Goal: Communication & Community: Answer question/provide support

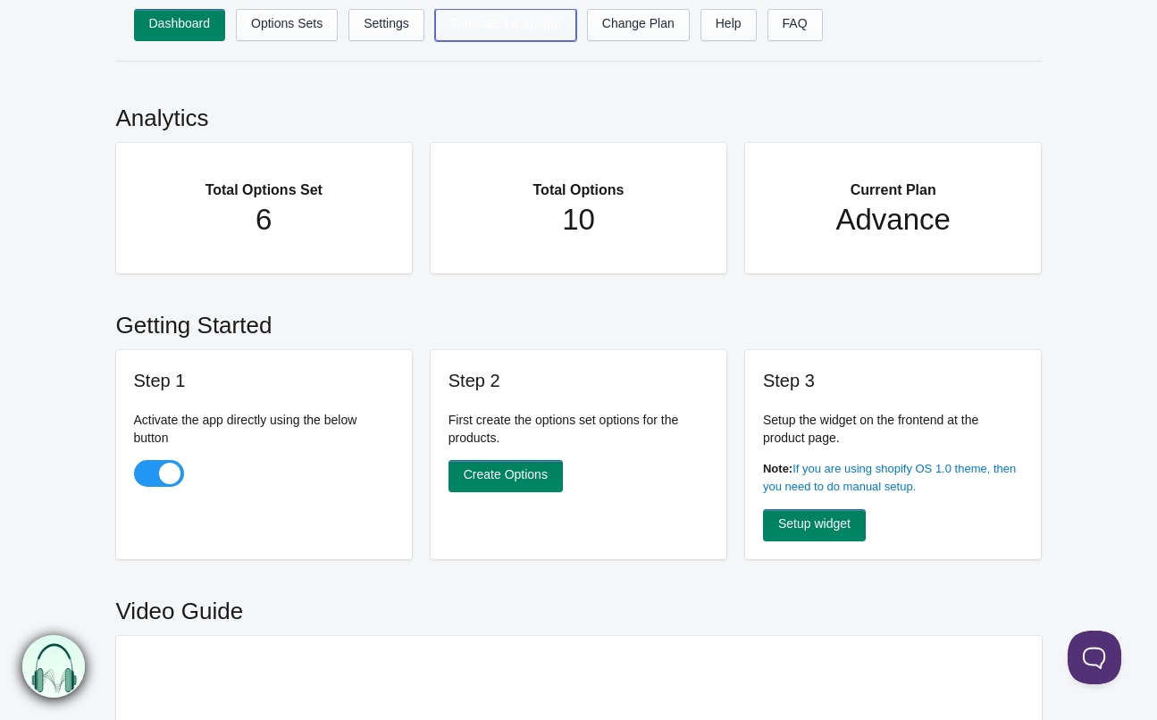
click at [571, 23] on link "Translate Language" at bounding box center [505, 25] width 141 height 32
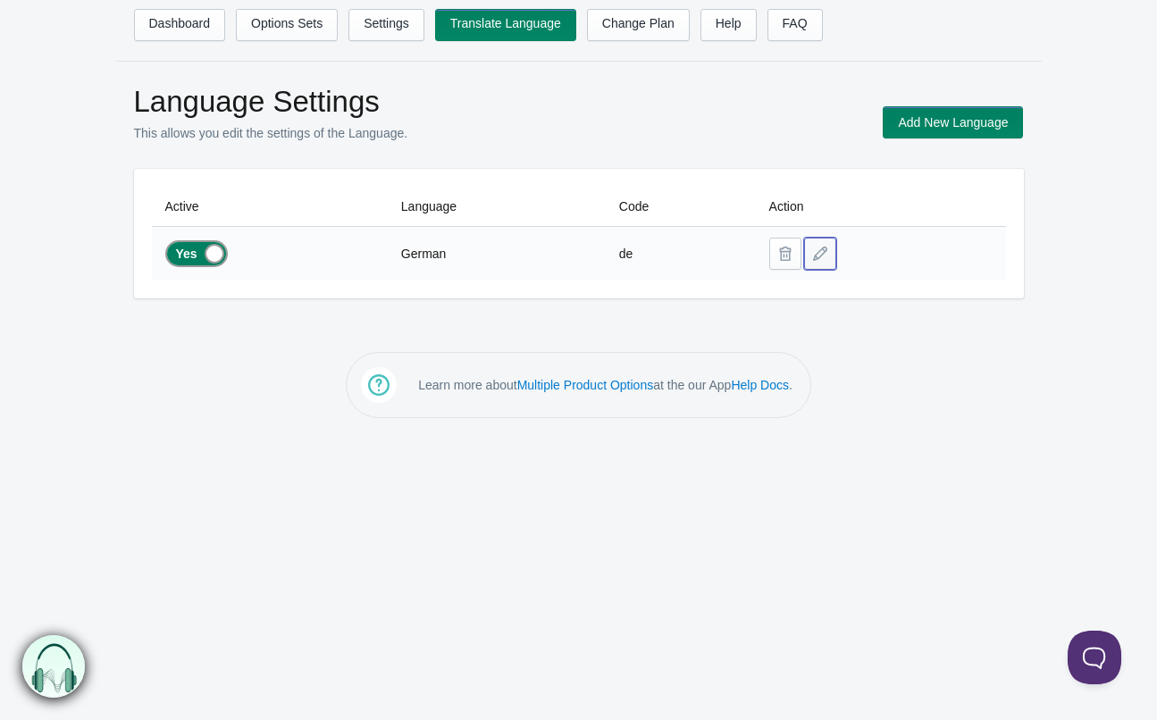
click at [827, 255] on button at bounding box center [820, 254] width 32 height 32
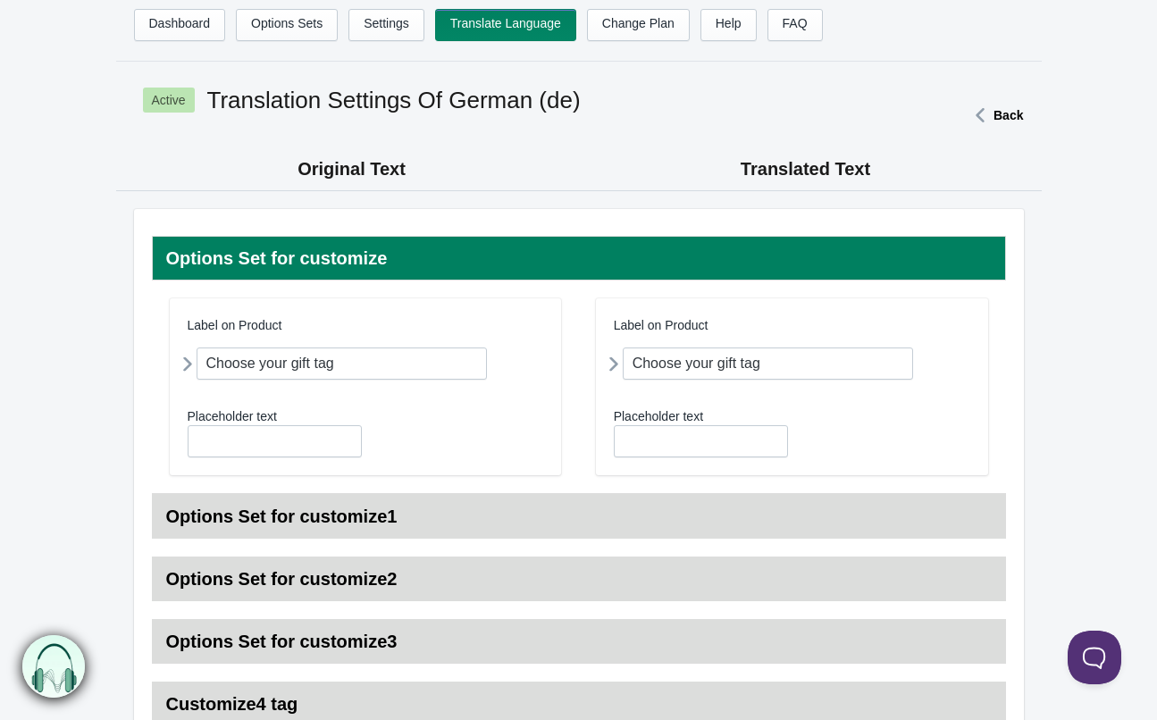
click at [614, 363] on icon at bounding box center [614, 363] width 0 height 33
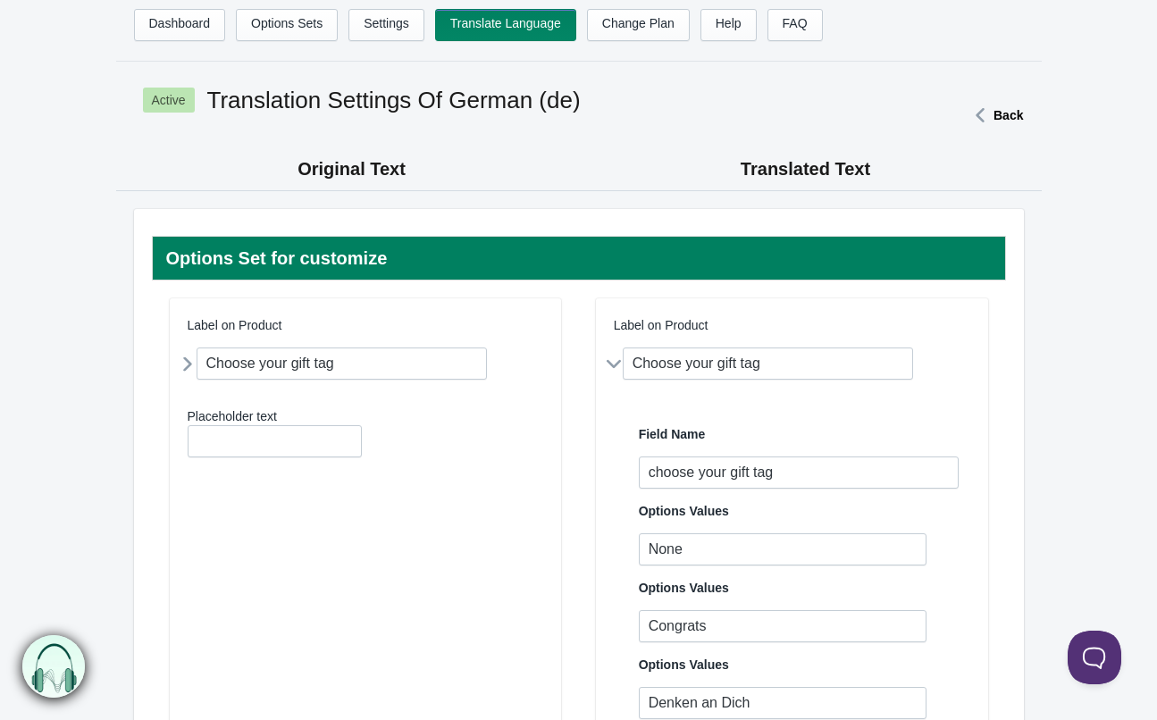
scroll to position [71, 0]
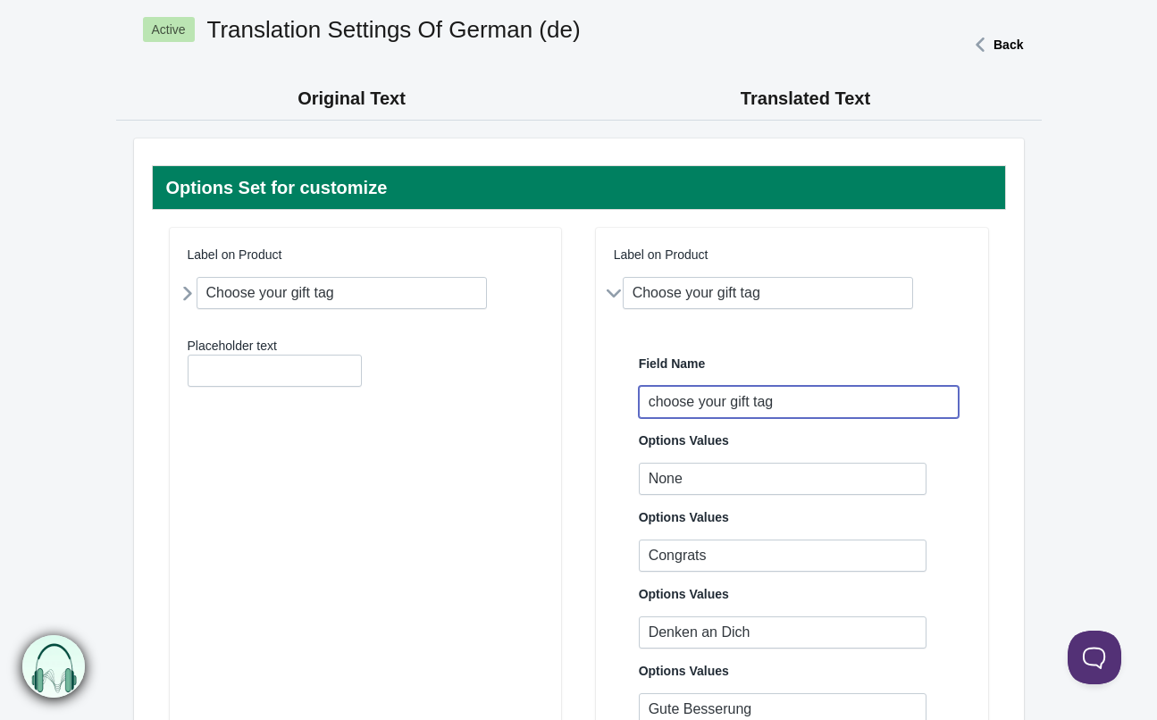
click at [800, 405] on input "choose your gift tag" at bounding box center [799, 402] width 321 height 32
drag, startPoint x: 801, startPoint y: 402, endPoint x: 455, endPoint y: 387, distance: 346.8
click at [455, 388] on article "Label on Product Choose your gift tag Field Name choose your gift tag None" at bounding box center [579, 695] width 818 height 935
type input "Geschenkanhänger"
click at [859, 361] on div "Field Name" at bounding box center [799, 364] width 321 height 18
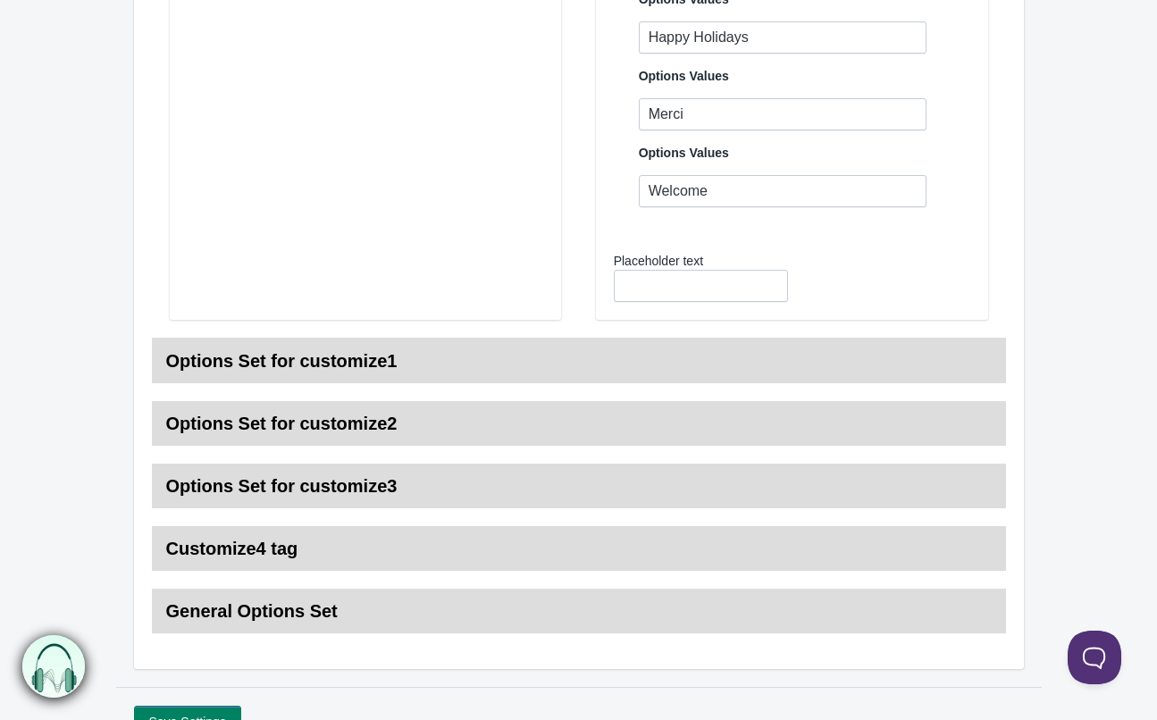
scroll to position [1033, 0]
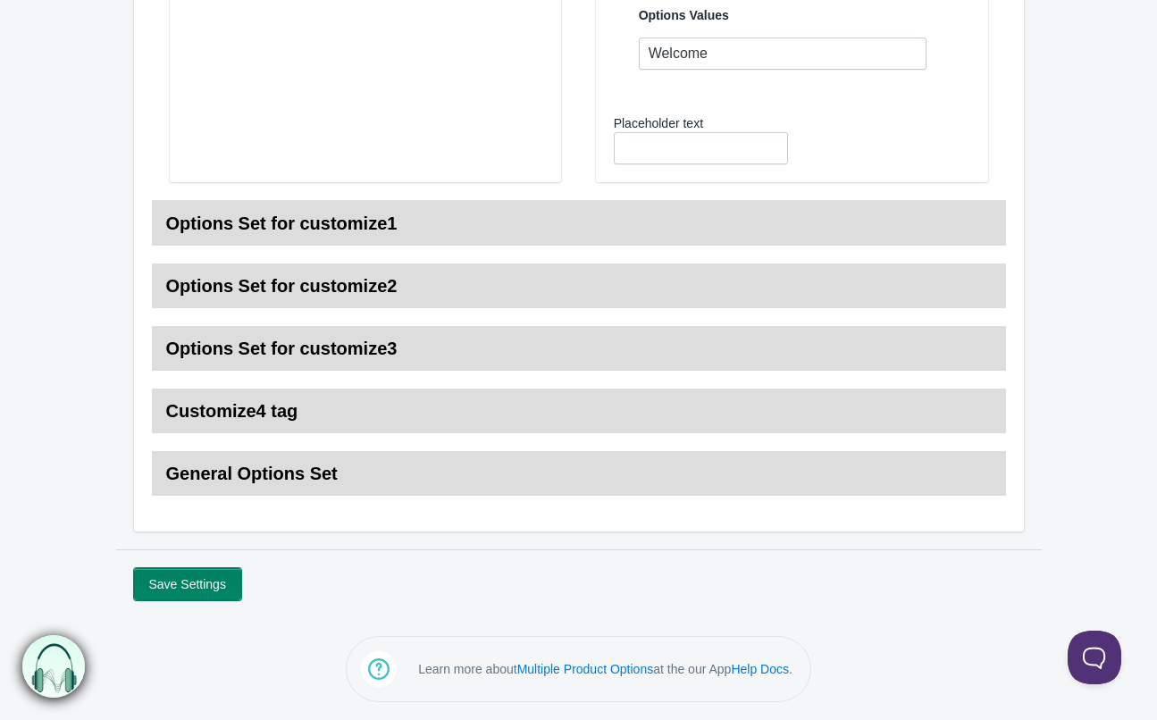
click at [200, 584] on button "Save Settings" at bounding box center [187, 584] width 107 height 32
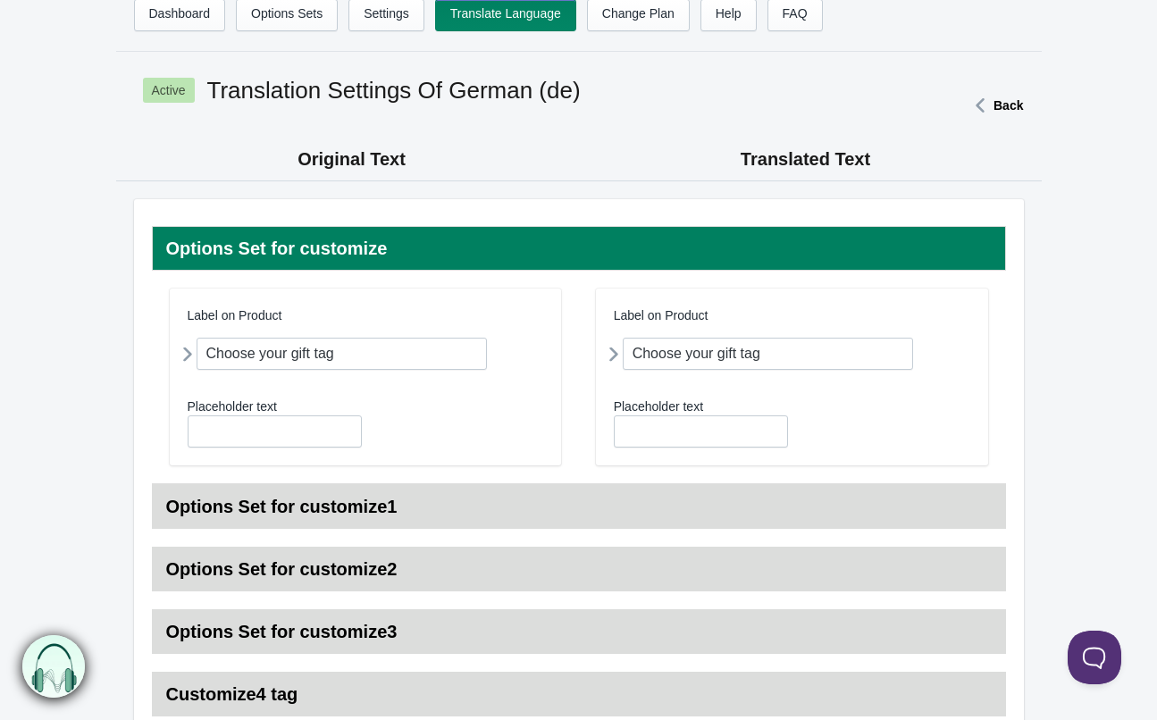
scroll to position [9, 0]
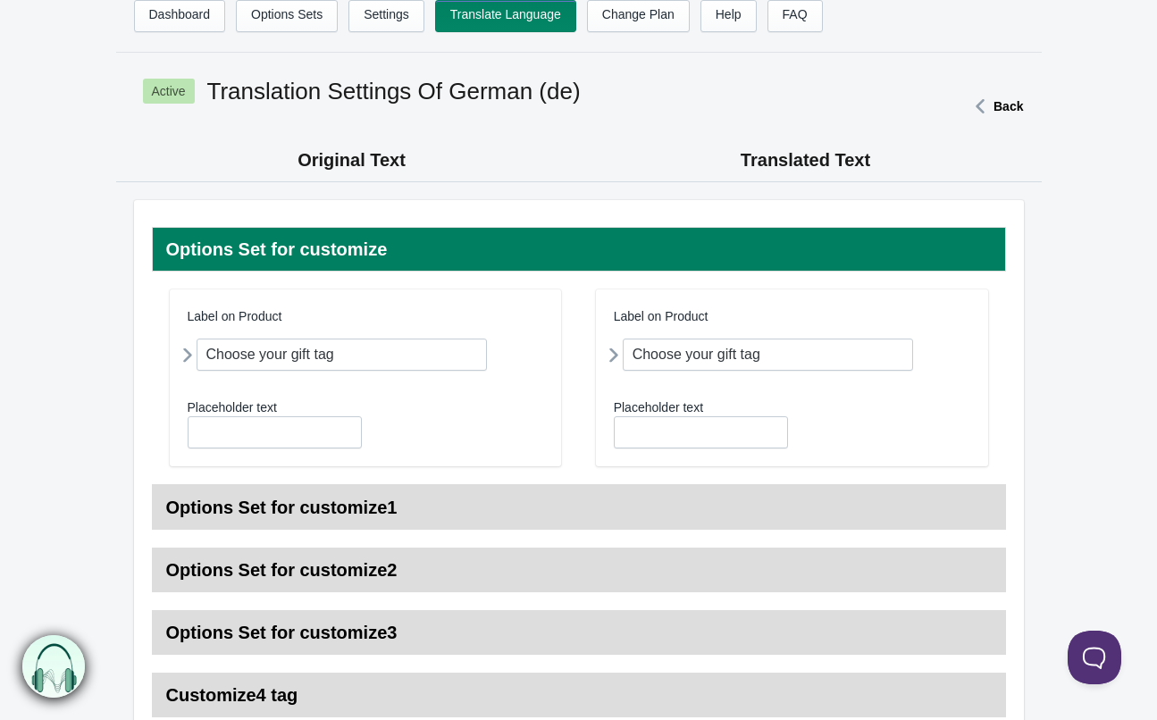
click at [614, 355] on icon at bounding box center [614, 354] width 0 height 33
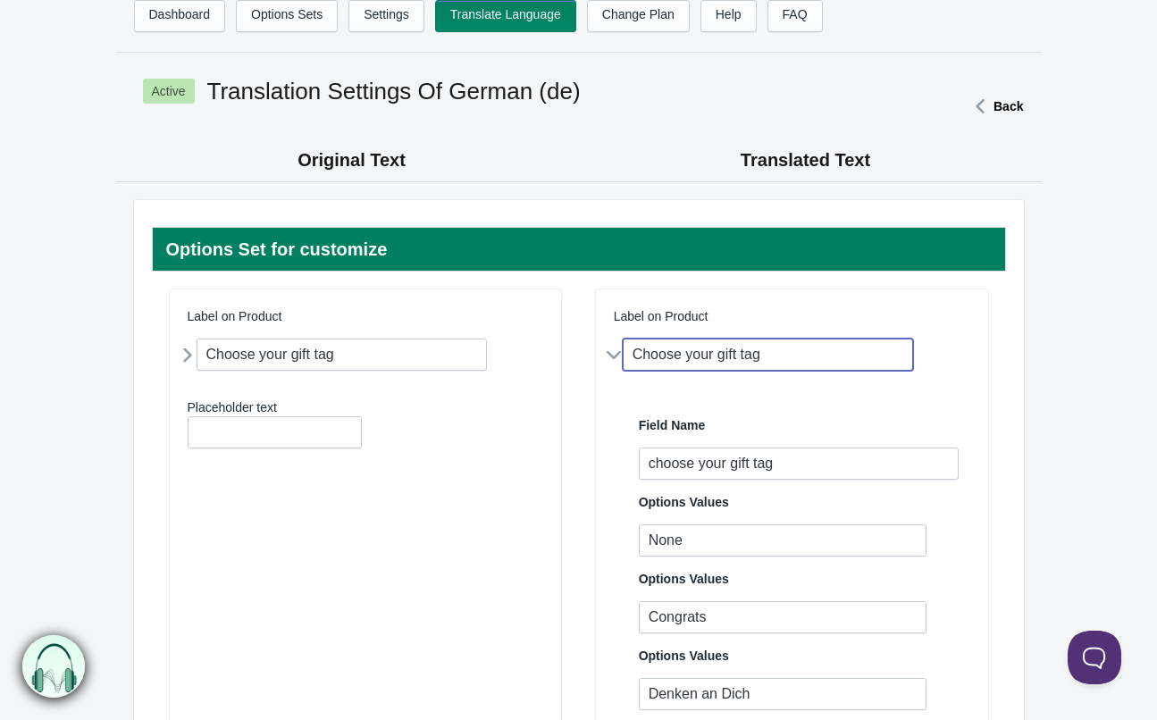
click at [737, 355] on input "Choose your gift tag" at bounding box center [767, 354] width 291 height 32
drag, startPoint x: 774, startPoint y: 357, endPoint x: 506, endPoint y: 343, distance: 268.3
type input "Geschenkanhänger"
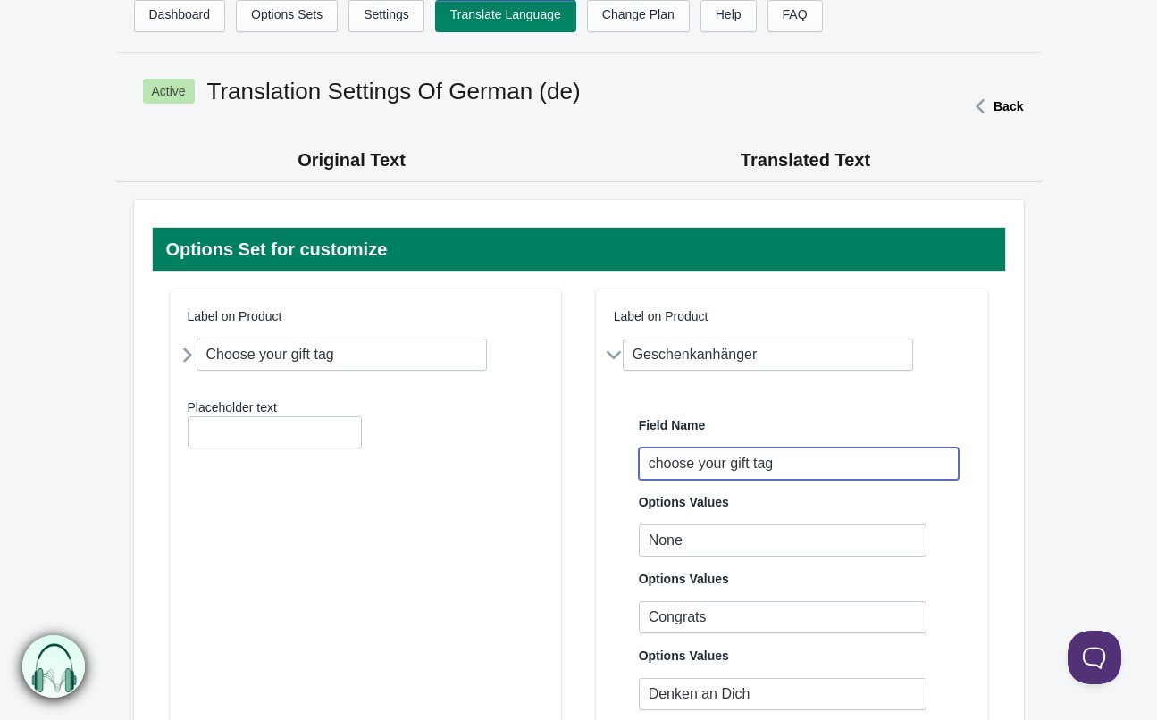
drag, startPoint x: 702, startPoint y: 453, endPoint x: 563, endPoint y: 465, distance: 139.9
type input "Geschenkanhänger"
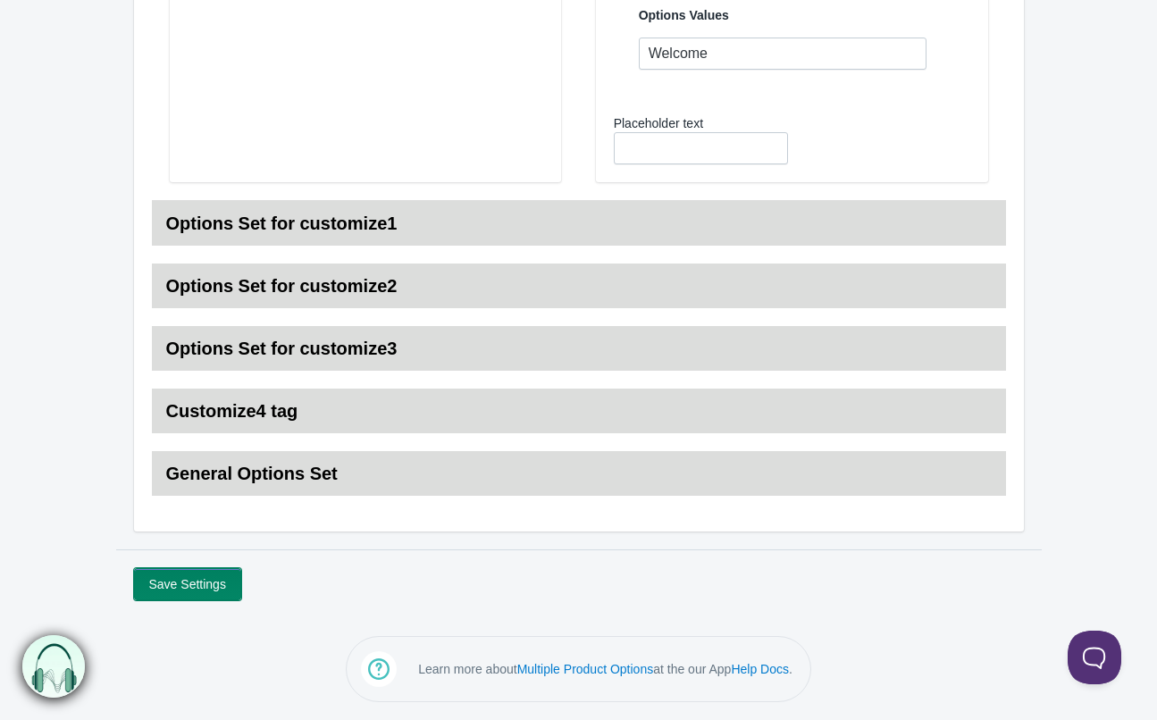
scroll to position [1033, 0]
click at [178, 586] on button "Save Settings" at bounding box center [187, 585] width 107 height 32
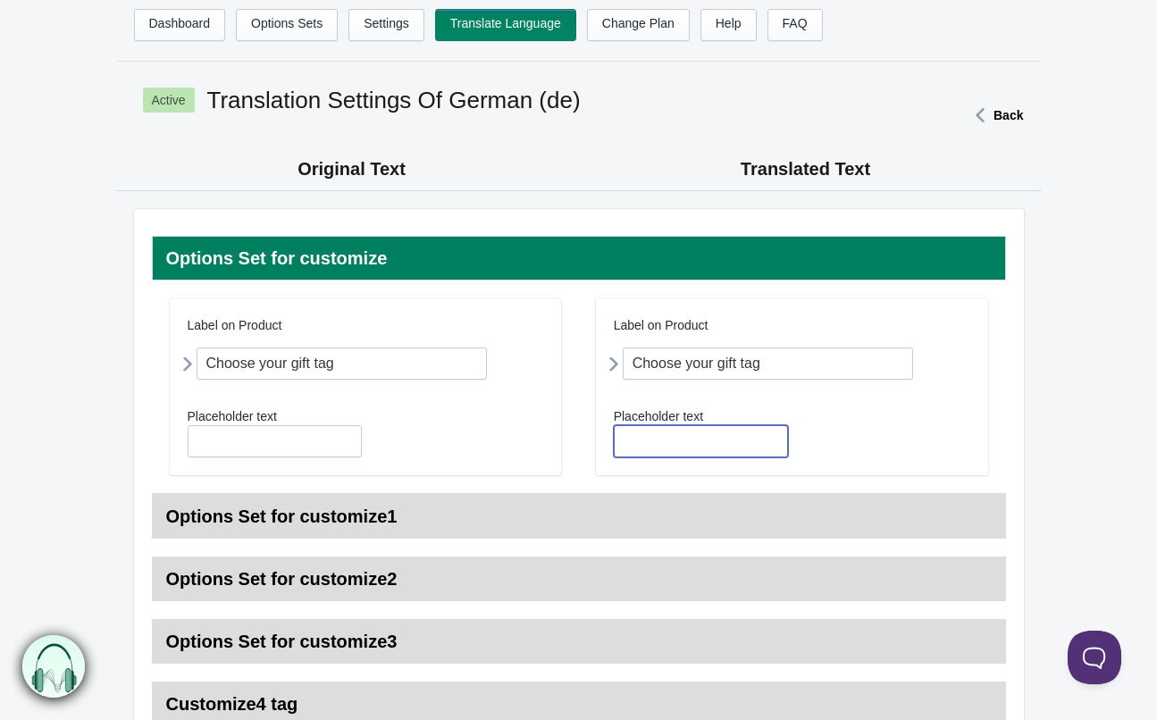
click at [706, 449] on input "text" at bounding box center [701, 441] width 174 height 32
click at [695, 414] on label "Placeholder text" at bounding box center [658, 416] width 89 height 18
click at [679, 431] on input "text" at bounding box center [701, 441] width 174 height 32
type input "Text"
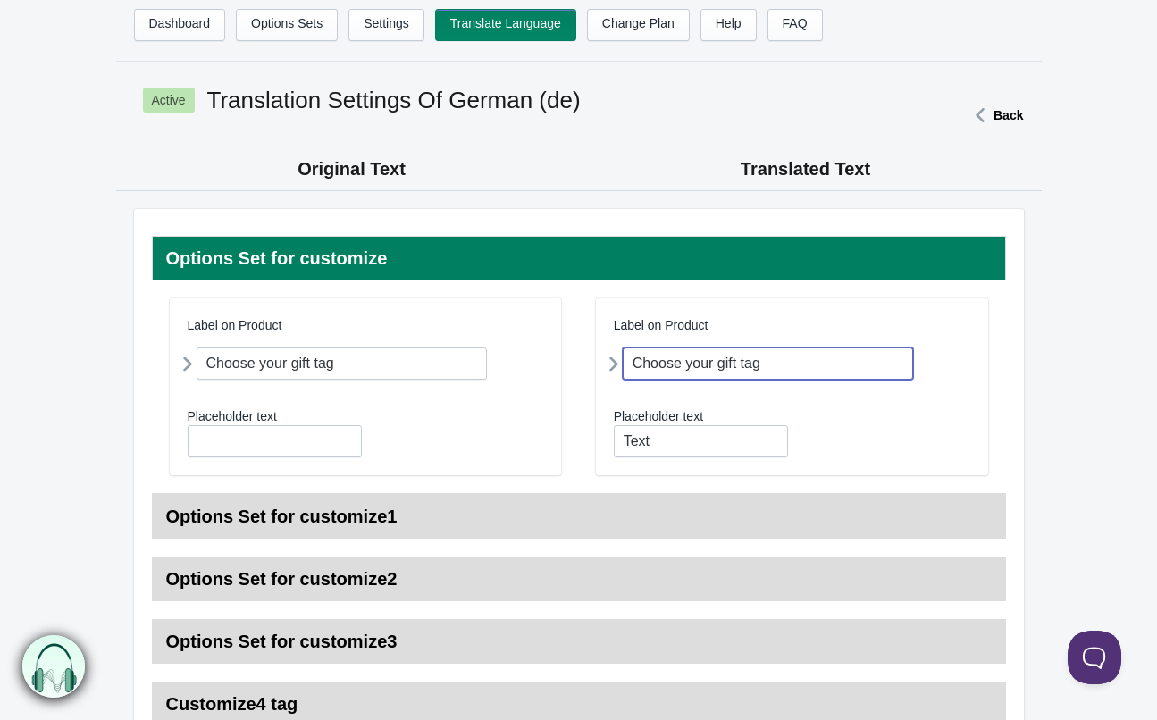
drag, startPoint x: 779, startPoint y: 365, endPoint x: 589, endPoint y: 360, distance: 189.4
click at [592, 361] on article "Label on Product Choose your gift tag Field Name choose your gift tag None" at bounding box center [579, 395] width 818 height 195
type input "Geschenkanhänger"
click at [614, 365] on icon at bounding box center [614, 363] width 0 height 33
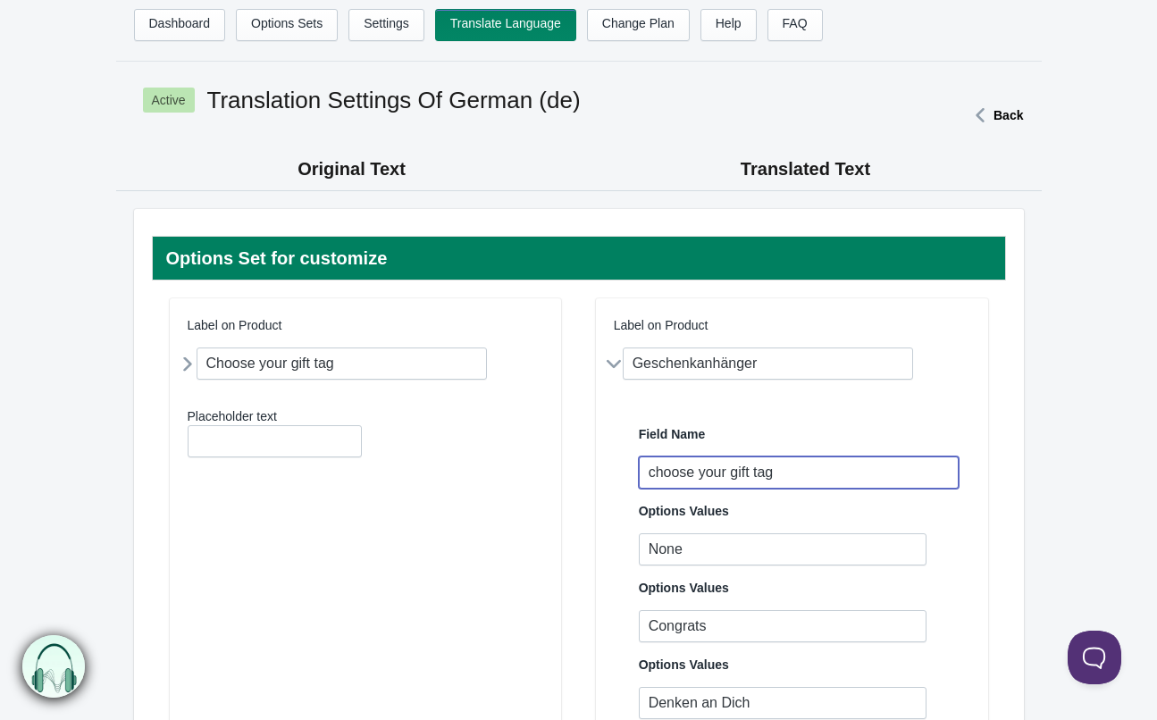
drag, startPoint x: 790, startPoint y: 476, endPoint x: 539, endPoint y: 454, distance: 252.8
type input "Geschenkanhänger"
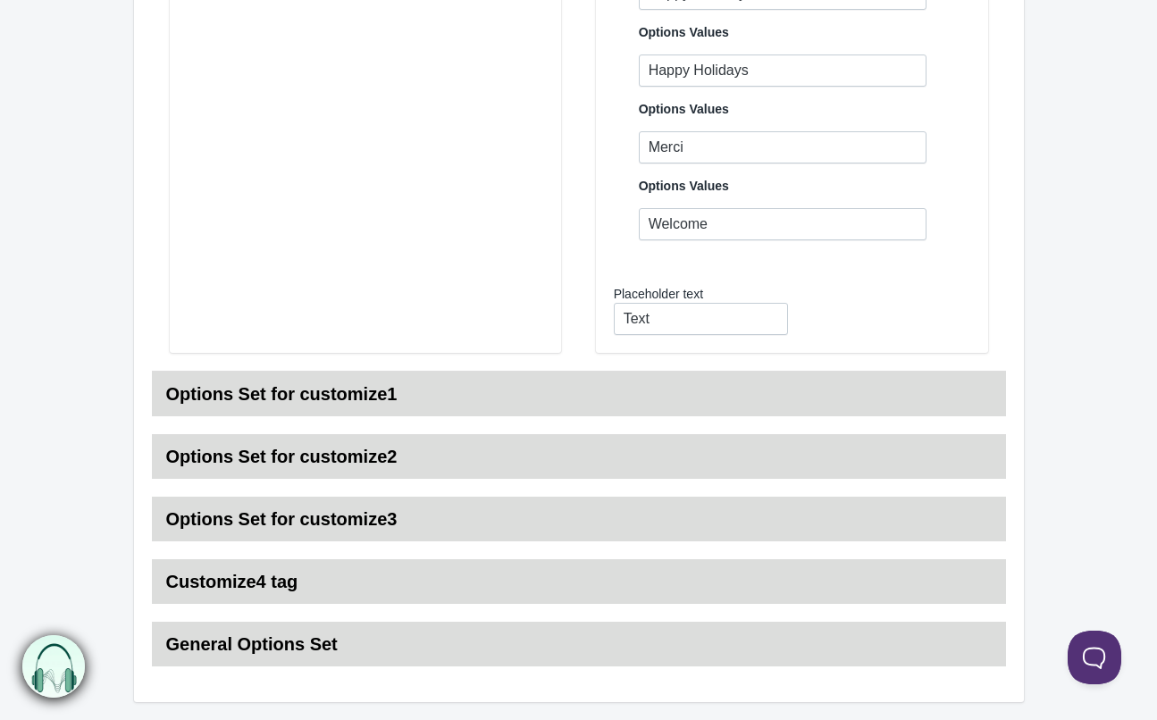
scroll to position [1003, 0]
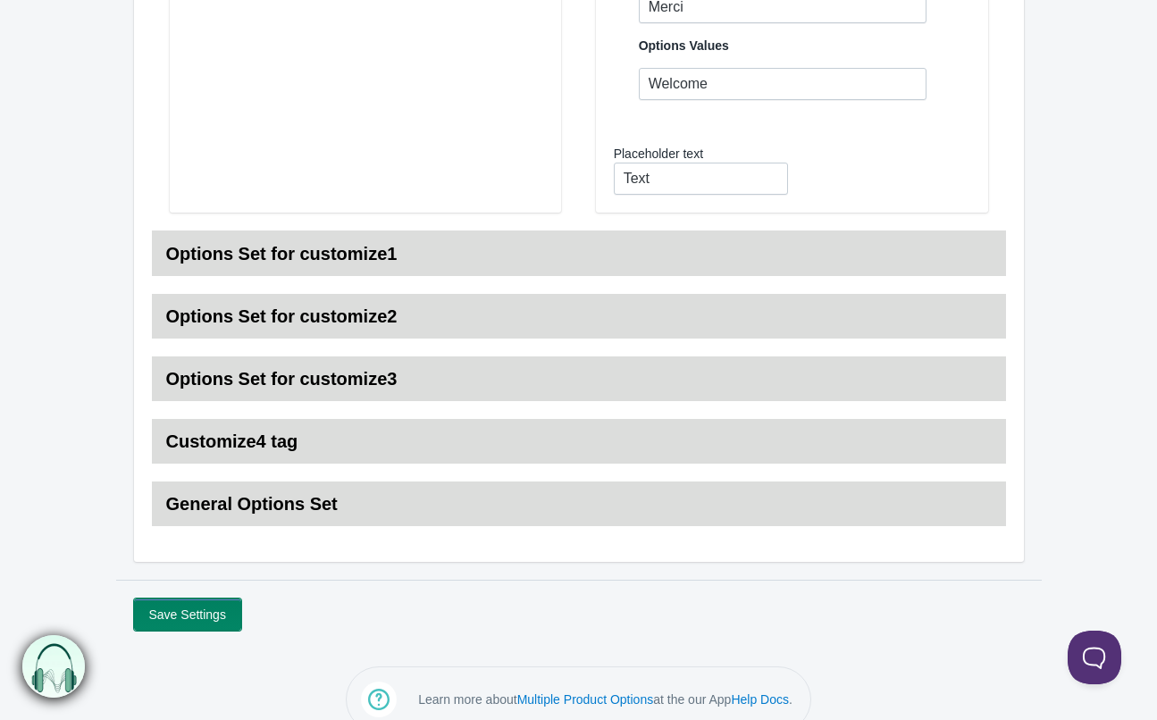
click at [172, 614] on button "Save Settings" at bounding box center [187, 614] width 107 height 32
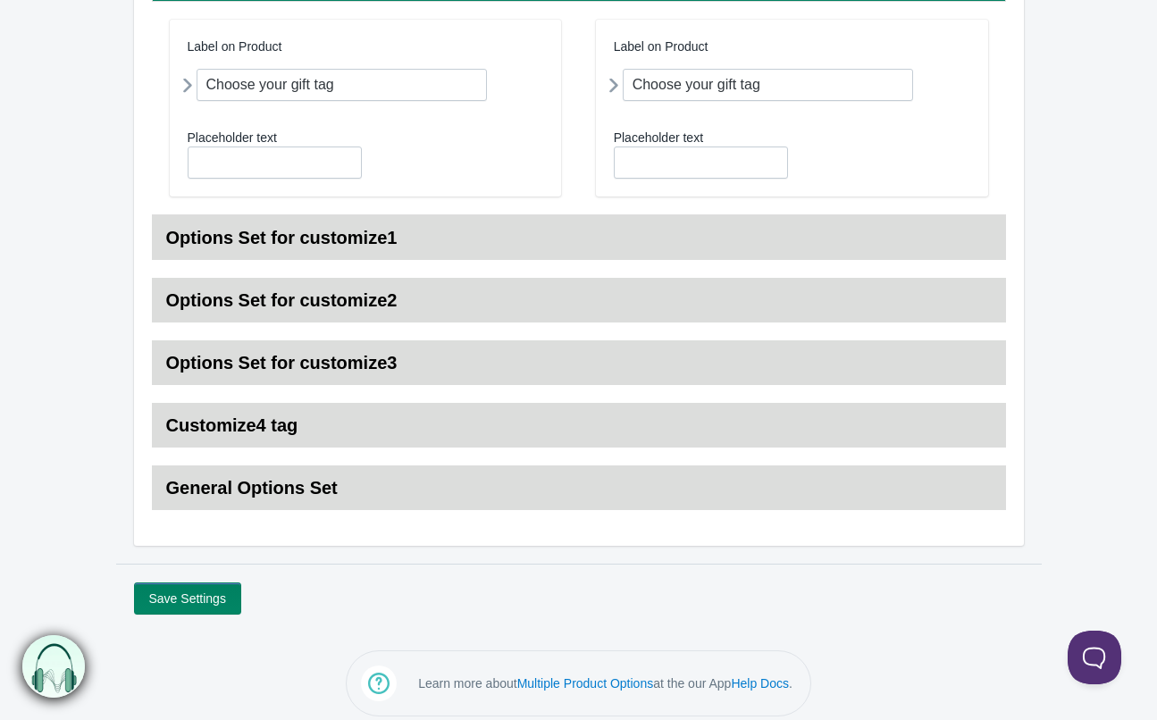
scroll to position [293, 0]
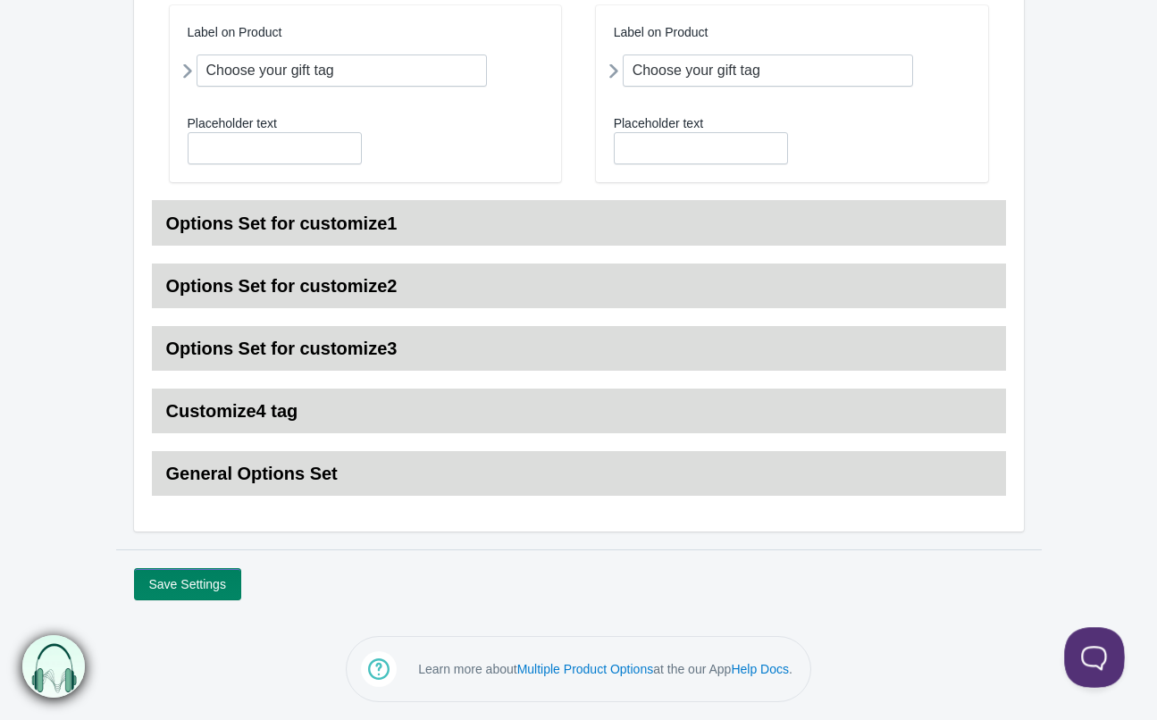
click at [1090, 650] on button at bounding box center [1091, 654] width 54 height 54
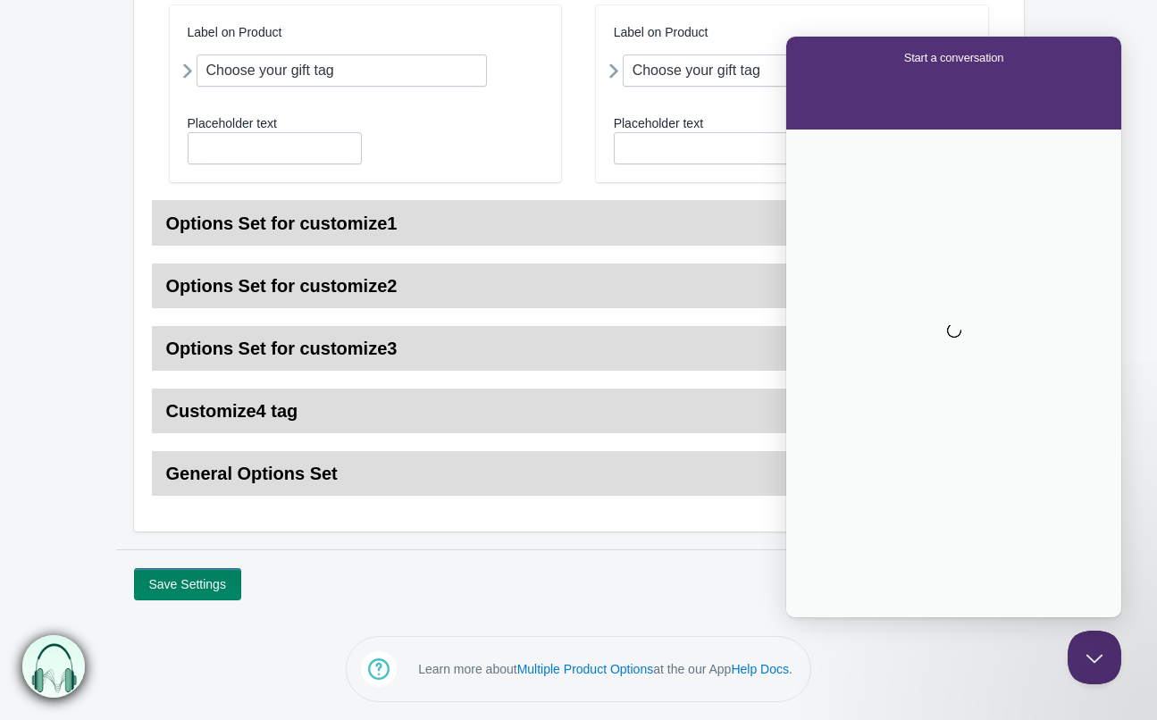
scroll to position [0, 0]
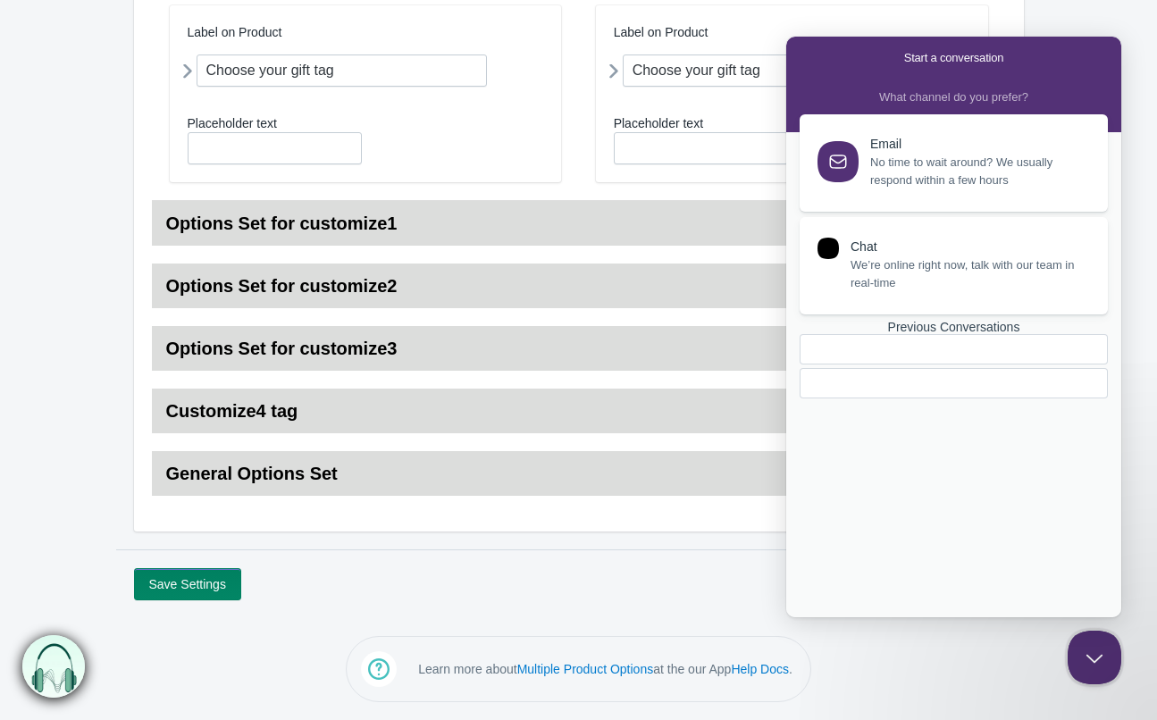
click at [859, 398] on div at bounding box center [953, 383] width 308 height 30
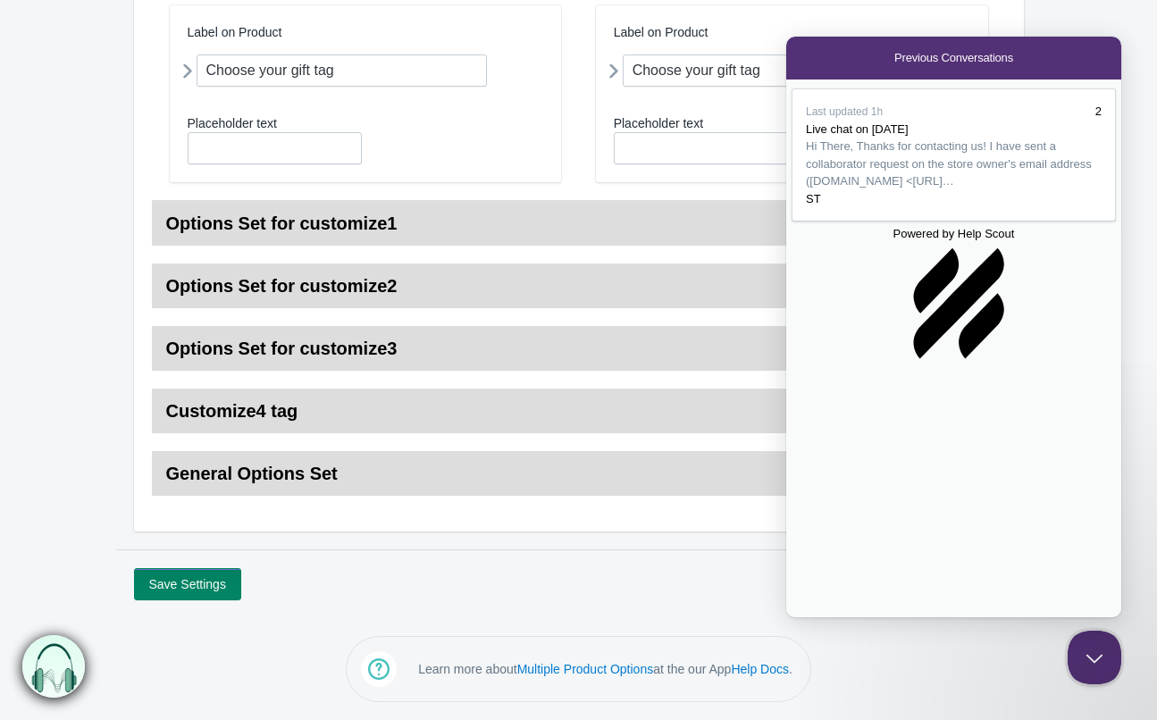
click at [888, 550] on div "Last updated 1h 2 Live chat on [DATE] Hi There, Thanks for contacting us! I hav…" at bounding box center [953, 348] width 335 height 538
click at [907, 184] on span "Hi There, Thanks for contacting us! I have sent a collaborator request on the s…" at bounding box center [949, 163] width 286 height 48
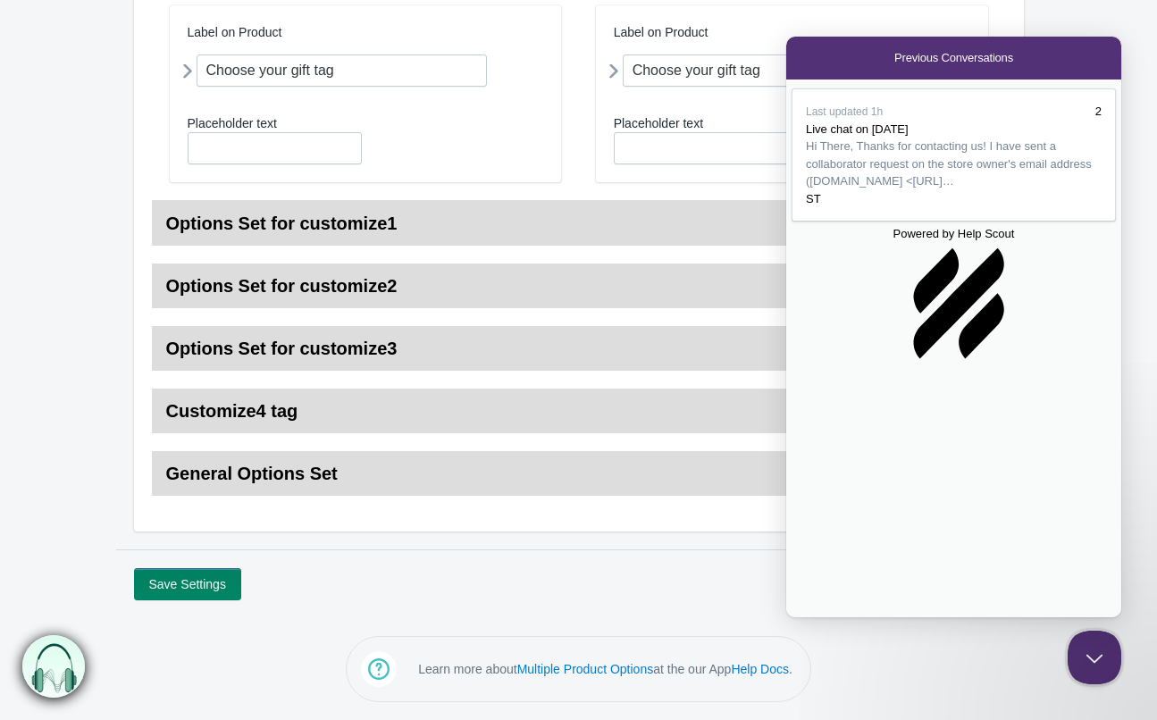
type textarea "Yes thank you. I also have another issue. Im trying to translate the labels to …"
click at [801, 618] on button "Close" at bounding box center [794, 629] width 14 height 23
click at [1091, 654] on button "Close Beacon popover" at bounding box center [1091, 654] width 54 height 54
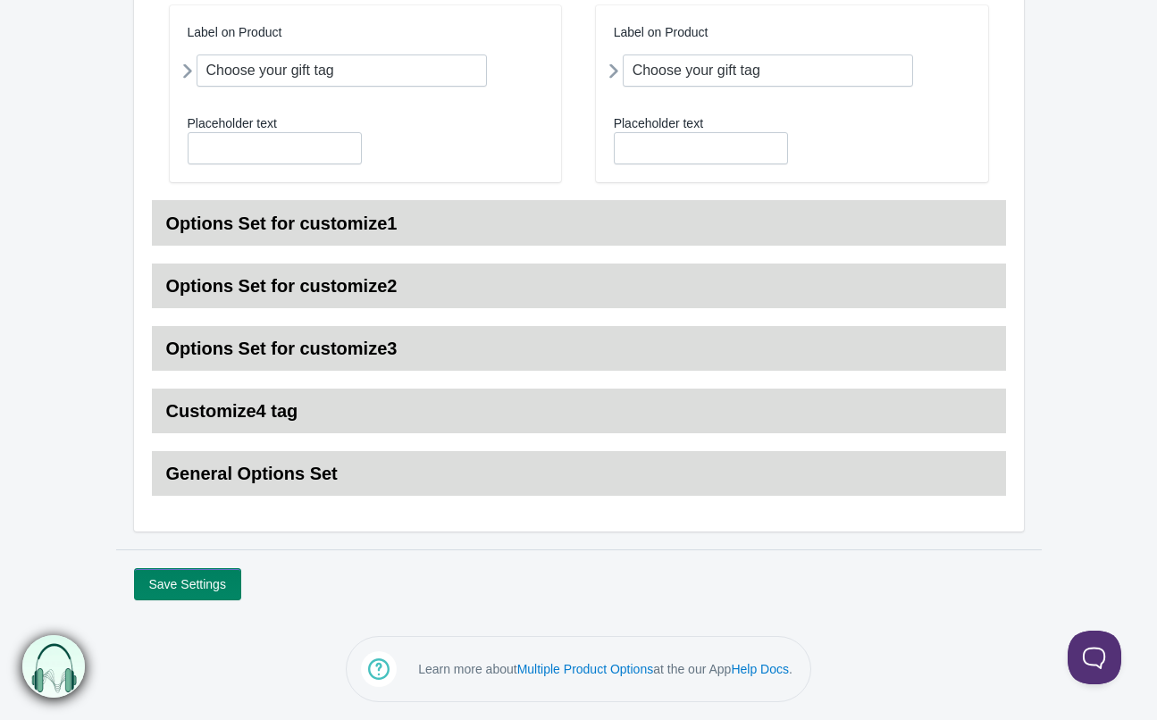
scroll to position [292, 0]
click at [1089, 656] on button "Open Beacon popover" at bounding box center [1091, 654] width 54 height 54
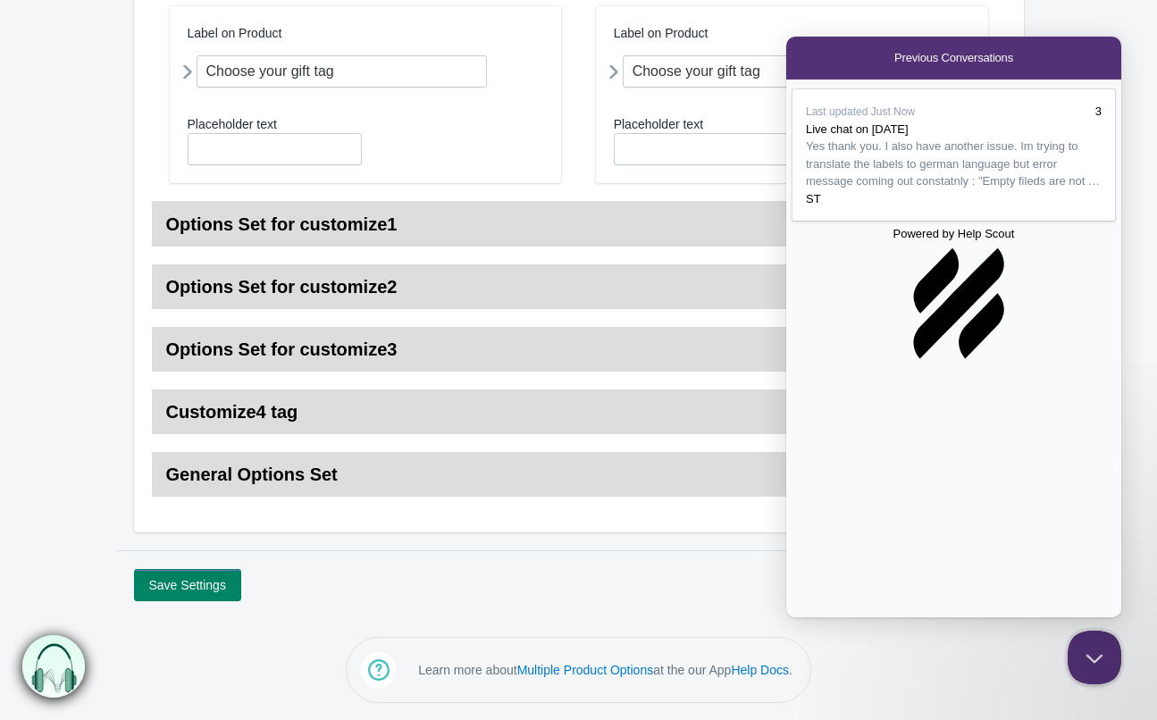
drag, startPoint x: 897, startPoint y: 351, endPoint x: 893, endPoint y: 338, distance: 13.9
click at [896, 351] on div "Powered by Help Scout hs-logo" at bounding box center [953, 297] width 324 height 144
click at [892, 208] on div "ST" at bounding box center [954, 199] width 296 height 18
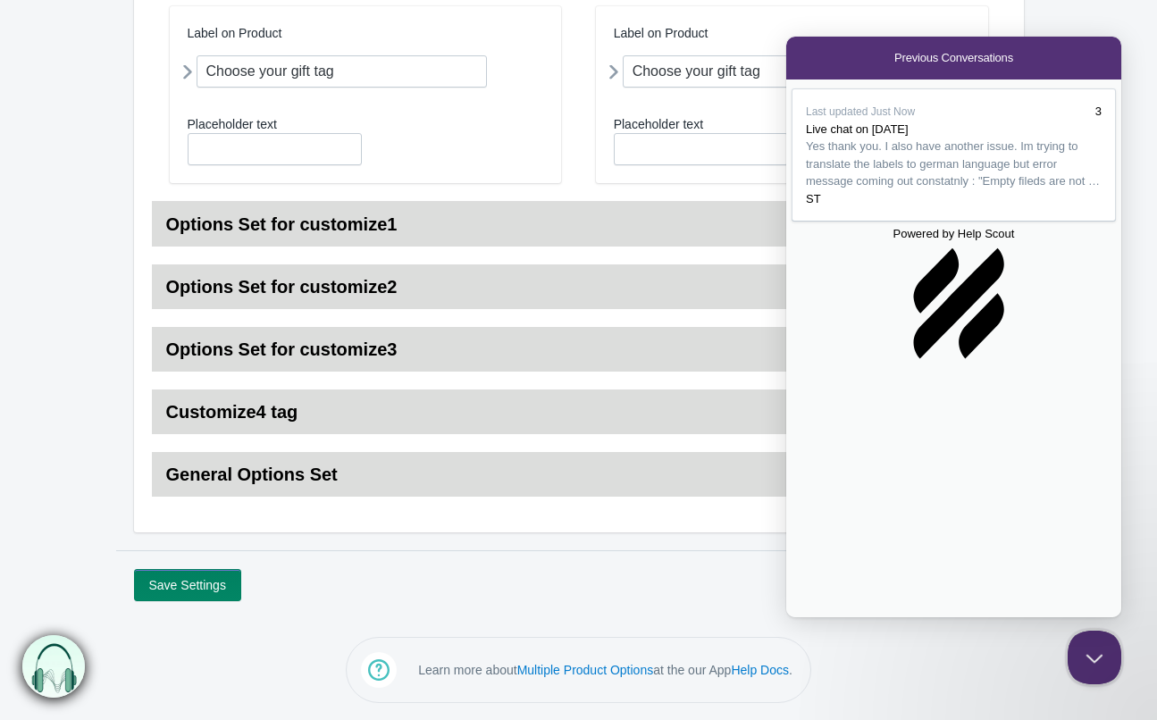
drag, startPoint x: 1040, startPoint y: 471, endPoint x: 999, endPoint y: 472, distance: 41.1
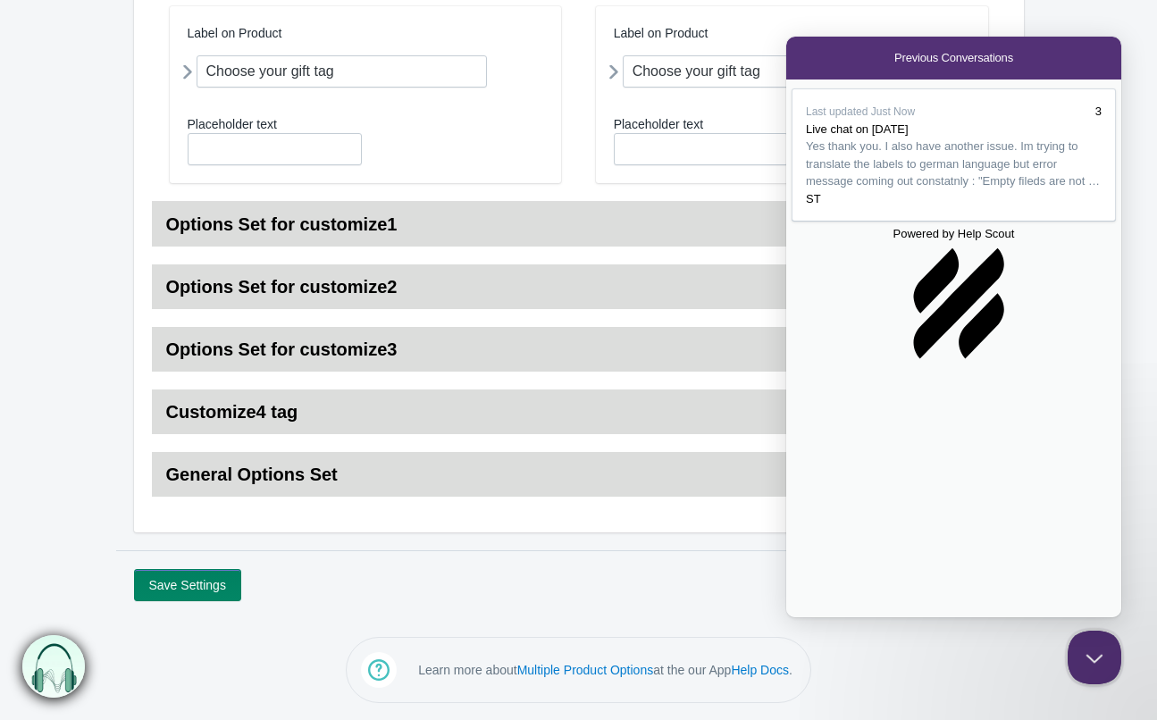
drag, startPoint x: 889, startPoint y: 506, endPoint x: 868, endPoint y: 490, distance: 26.1
type textarea "I just checked again how do the options work in german version on the website. …"
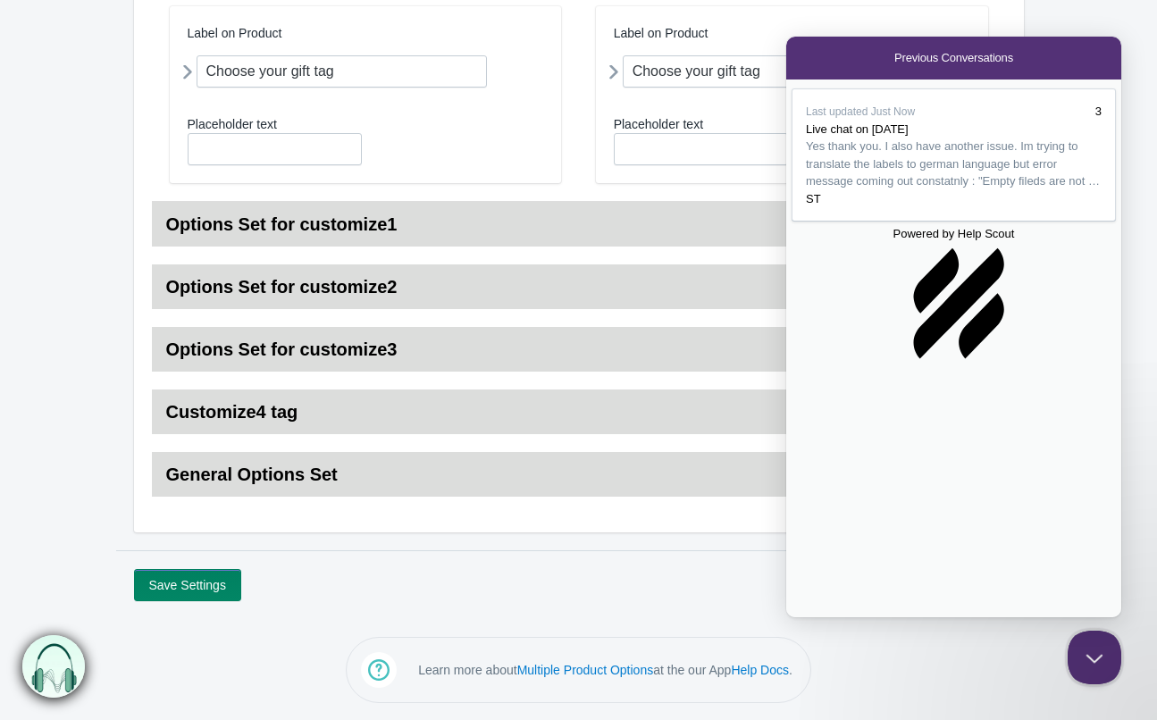
click at [1089, 678] on button "Close Beacon popover" at bounding box center [1091, 654] width 54 height 54
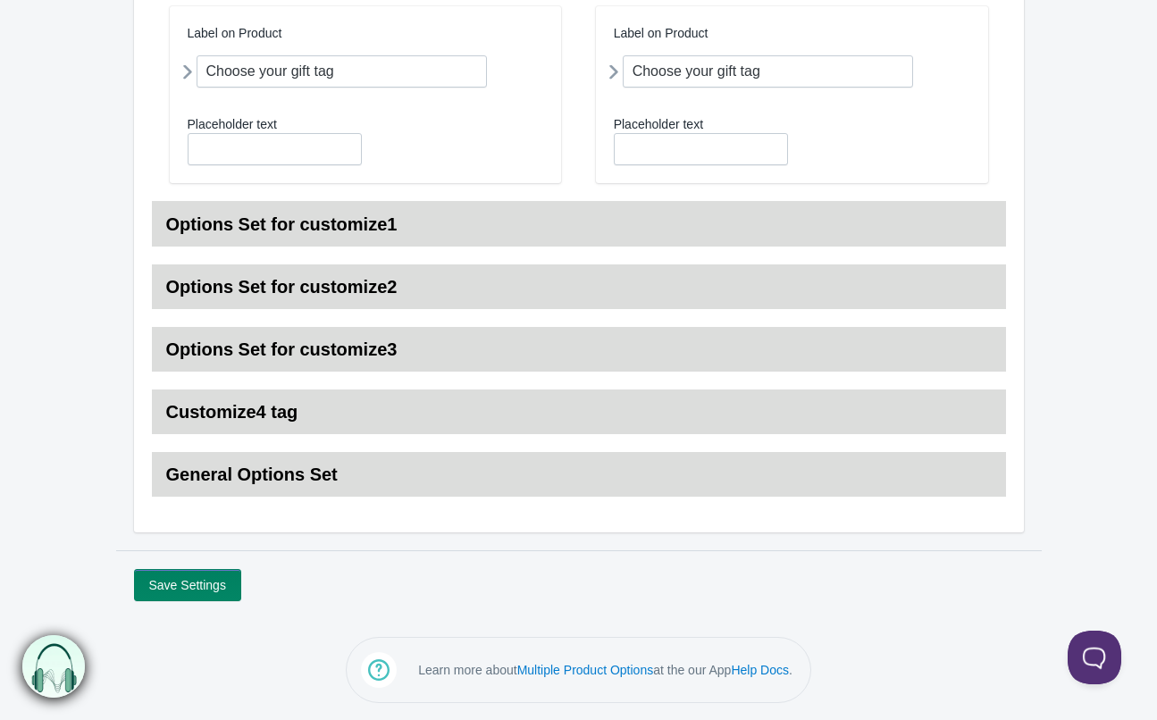
click at [191, 591] on button "Save Settings" at bounding box center [187, 585] width 107 height 32
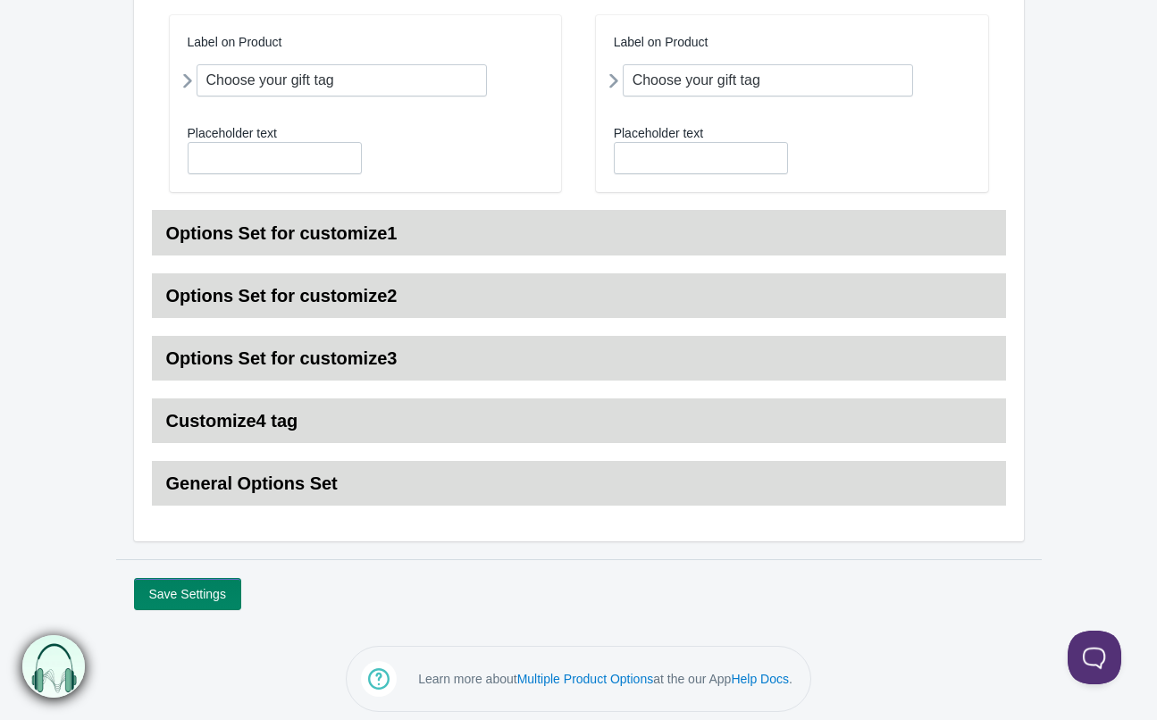
scroll to position [281, 0]
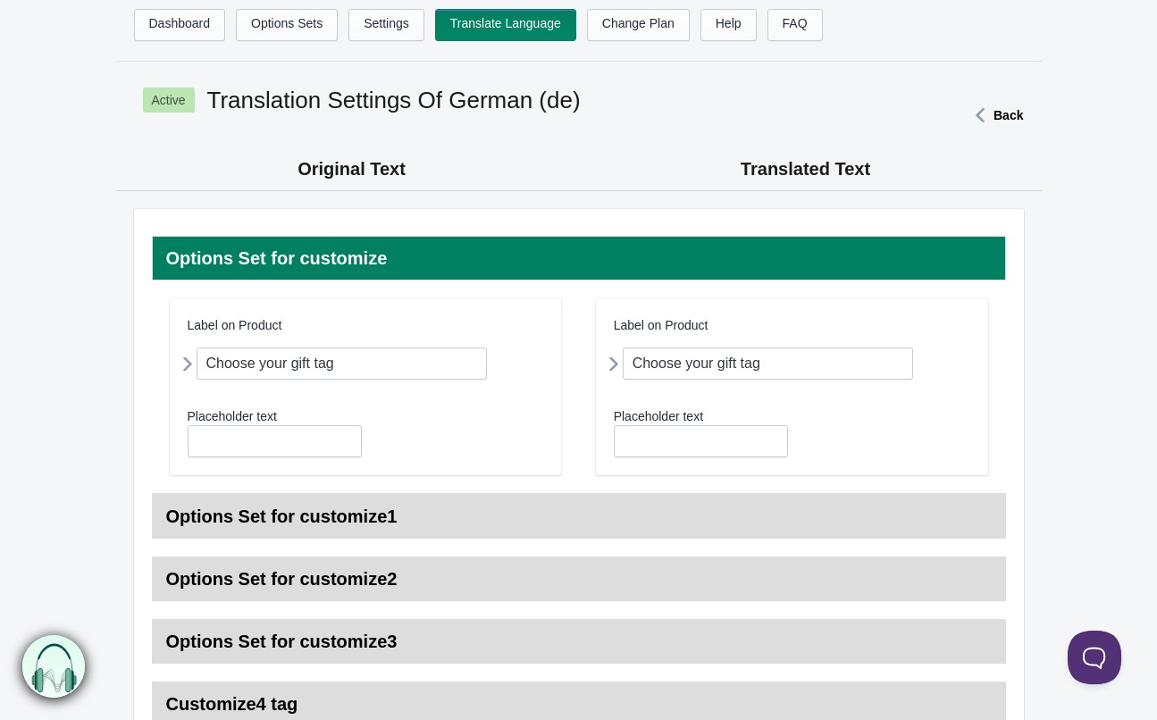
click at [998, 113] on strong "Back" at bounding box center [1007, 115] width 29 height 14
